Goal: Check status: Check status

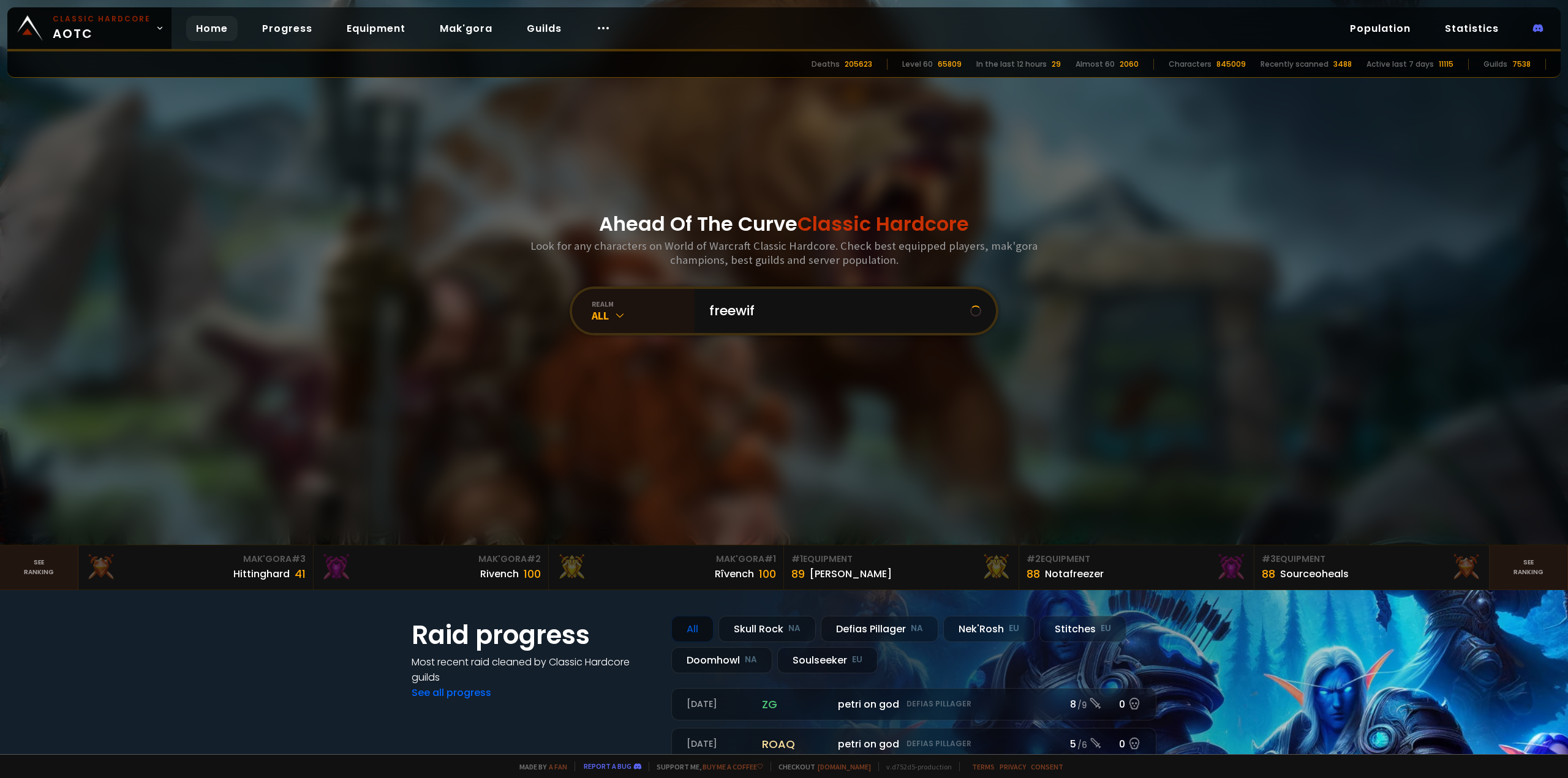
type input "freewifi"
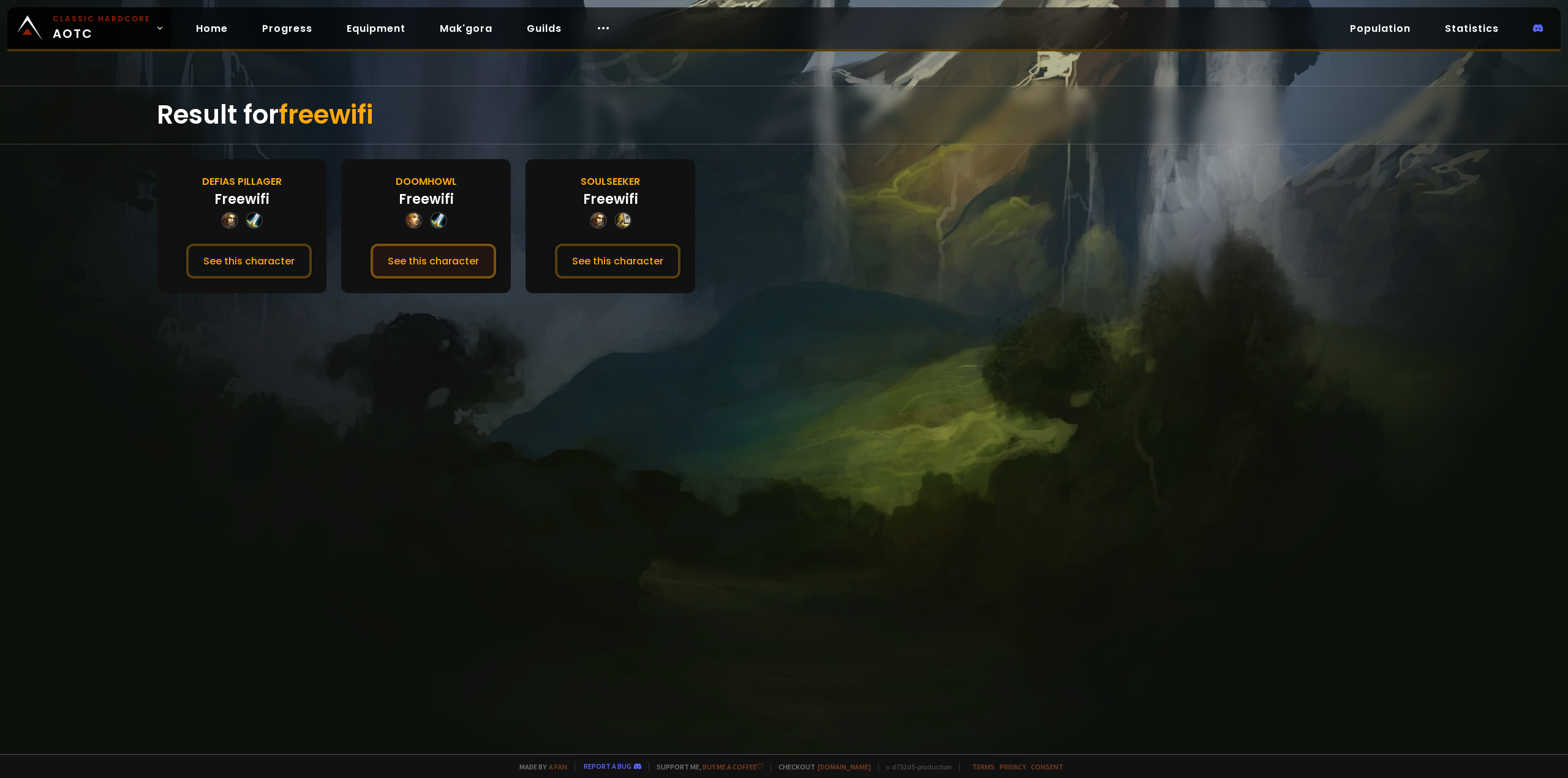
click at [429, 257] on button "See this character" at bounding box center [433, 261] width 125 height 35
